Goal: Information Seeking & Learning: Learn about a topic

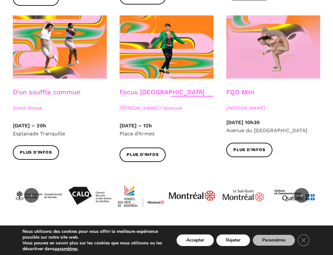
click at [244, 104] on span "[PERSON_NAME]" at bounding box center [273, 108] width 94 height 8
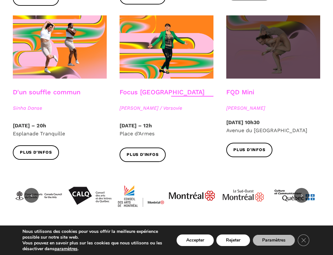
click at [255, 45] on span at bounding box center [273, 46] width 94 height 63
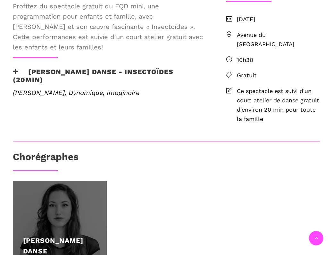
click at [83, 220] on div at bounding box center [60, 228] width 94 height 94
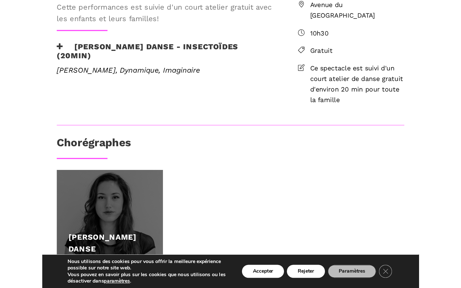
scroll to position [300, 0]
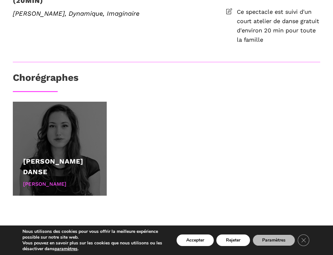
click at [39, 164] on div "[PERSON_NAME] Danse" at bounding box center [59, 166] width 73 height 21
click at [47, 181] on div "[PERSON_NAME]" at bounding box center [59, 184] width 73 height 8
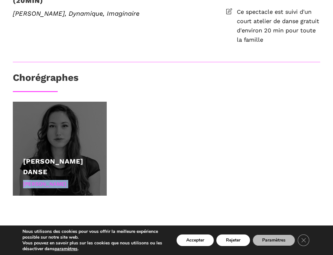
click at [47, 181] on div "[PERSON_NAME]" at bounding box center [59, 184] width 73 height 8
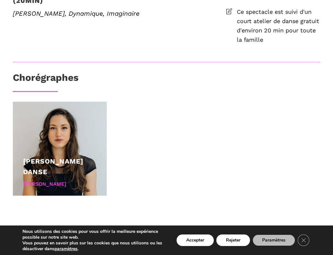
click at [171, 138] on div "Pauline Berndsen Danse Pauline Gervais" at bounding box center [166, 155] width 320 height 107
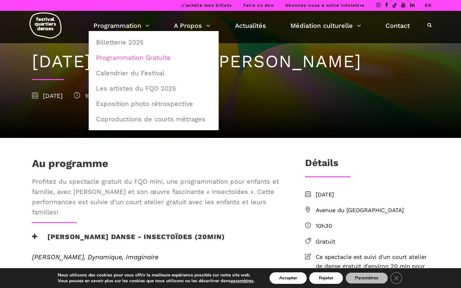
scroll to position [0, 0]
click at [112, 87] on link "Les artistes du FQD 2025" at bounding box center [153, 88] width 123 height 15
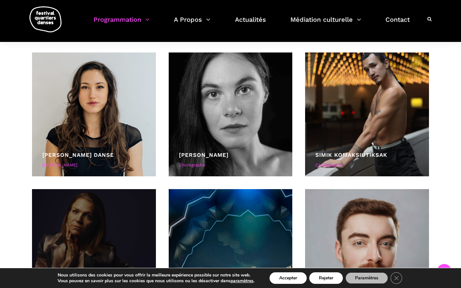
scroll to position [1268, 0]
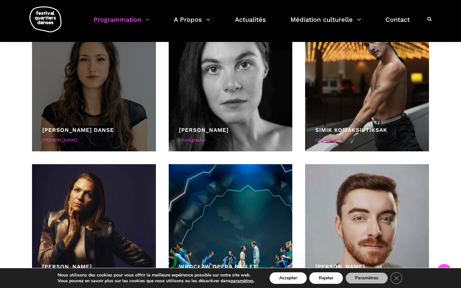
click at [116, 124] on div at bounding box center [94, 90] width 124 height 124
click at [101, 89] on div at bounding box center [94, 90] width 124 height 124
click at [74, 128] on link "[PERSON_NAME] Danse" at bounding box center [78, 130] width 72 height 6
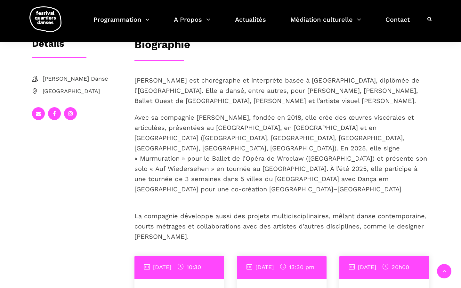
scroll to position [126, 0]
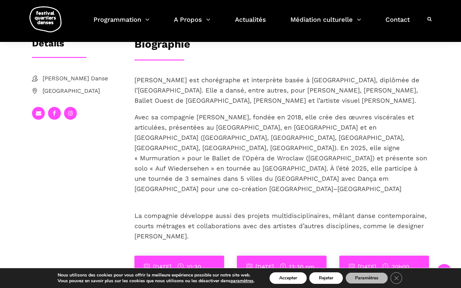
drag, startPoint x: 198, startPoint y: 219, endPoint x: 128, endPoint y: 85, distance: 151.2
click at [128, 85] on div "Détails [PERSON_NAME] Danse Montréal Biographie [PERSON_NAME] est chorégraphe e…" at bounding box center [230, 252] width 423 height 428
click at [205, 142] on p "Avec sa compagnie [PERSON_NAME], fondée en 2018, elle crée des œuvres viscérale…" at bounding box center [282, 153] width 295 height 82
drag, startPoint x: 195, startPoint y: 223, endPoint x: 134, endPoint y: 88, distance: 148.3
click at [134, 88] on div "[PERSON_NAME] est chorégraphe et interprète basée à [GEOGRAPHIC_DATA], diplômée…" at bounding box center [282, 165] width 308 height 181
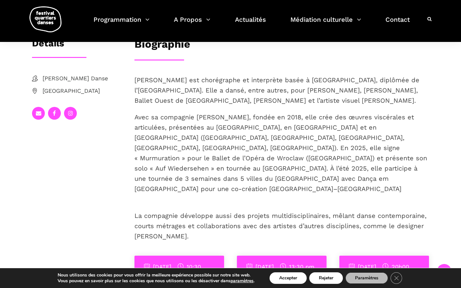
copy div "[PERSON_NAME] est chorégraphe et interprète basée à [GEOGRAPHIC_DATA], diplômée…"
